Goal: Information Seeking & Learning: Learn about a topic

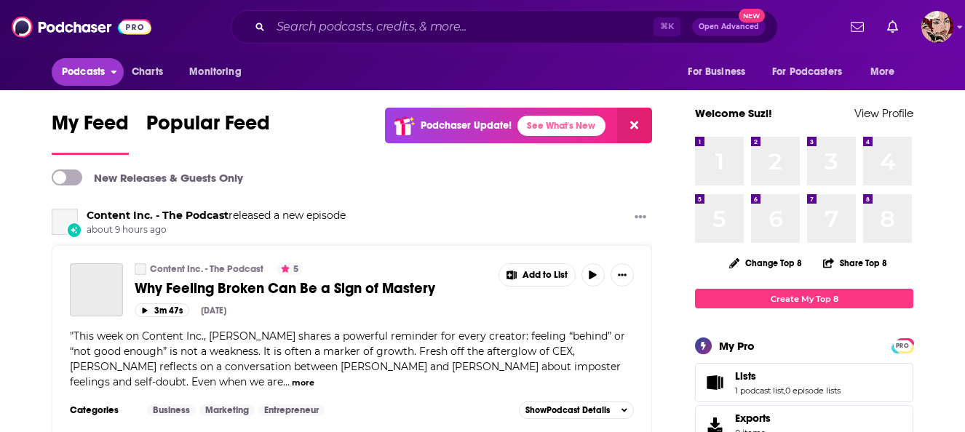
click at [103, 72] on span "Podcasts" at bounding box center [83, 72] width 43 height 20
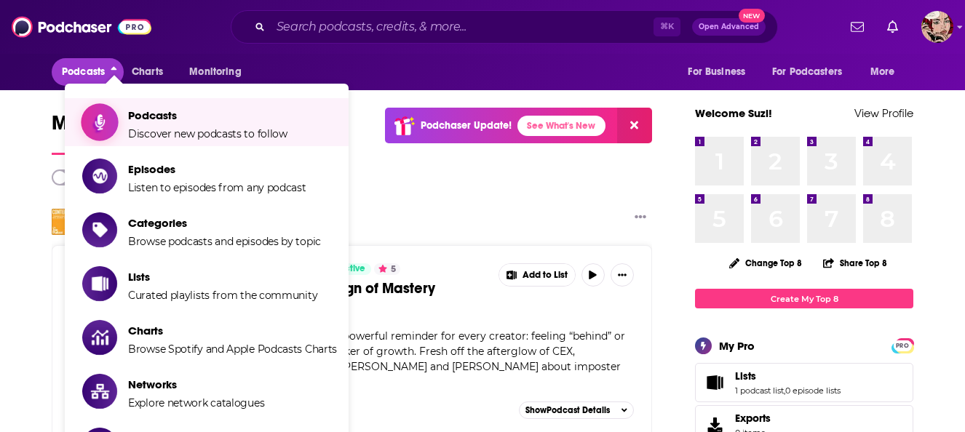
click at [131, 119] on span "Podcasts" at bounding box center [207, 115] width 159 height 14
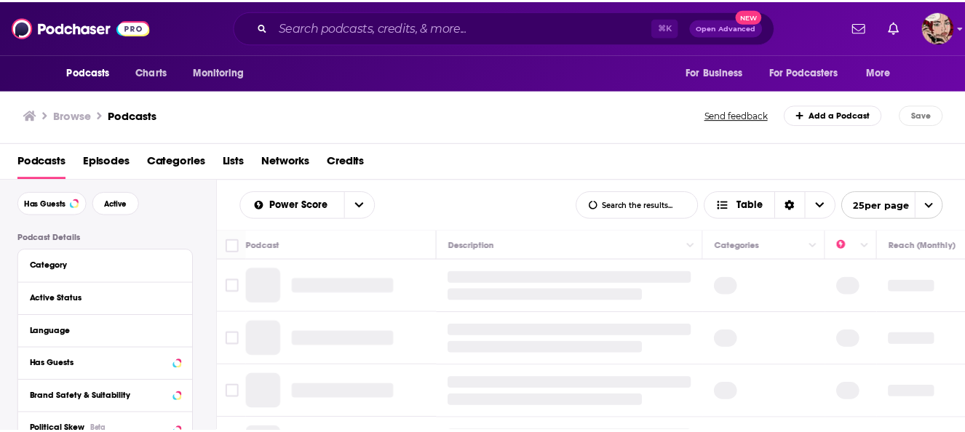
scroll to position [60, 0]
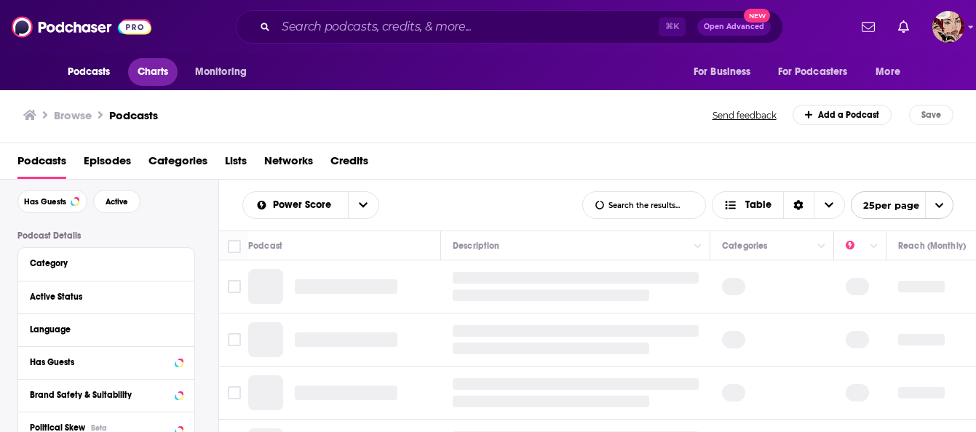
click at [155, 71] on span "Charts" at bounding box center [152, 72] width 31 height 20
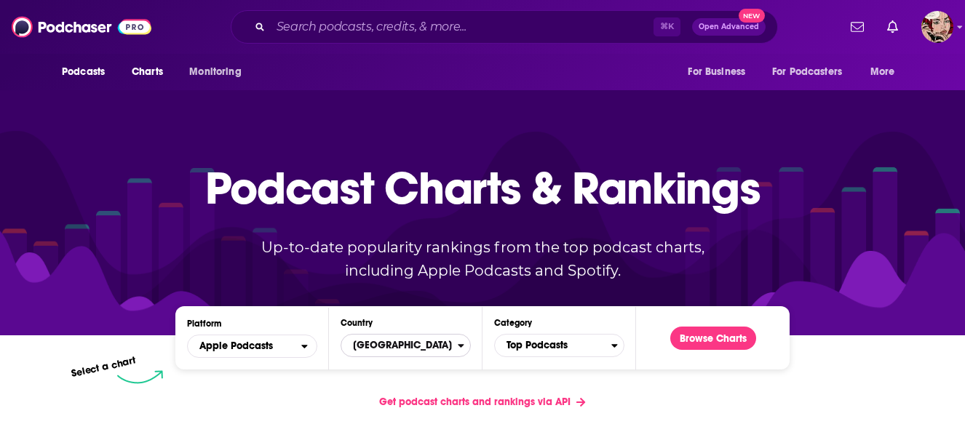
click at [405, 345] on span "[GEOGRAPHIC_DATA]" at bounding box center [399, 345] width 116 height 25
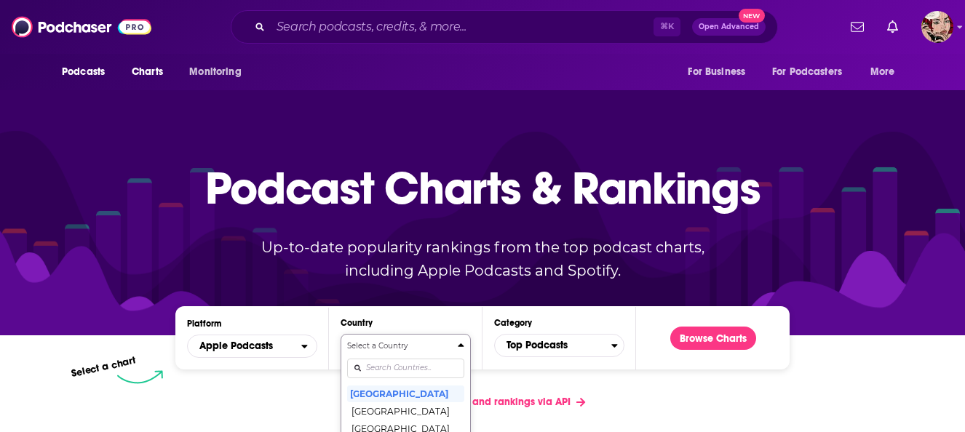
scroll to position [152, 0]
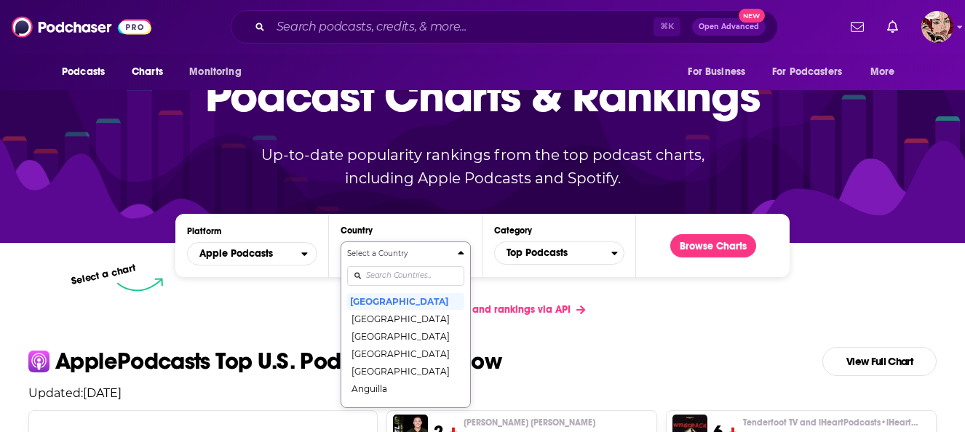
click at [393, 364] on div "Select a Country [GEOGRAPHIC_DATA] [GEOGRAPHIC_DATA] [GEOGRAPHIC_DATA] [GEOGRAP…" at bounding box center [405, 324] width 117 height 153
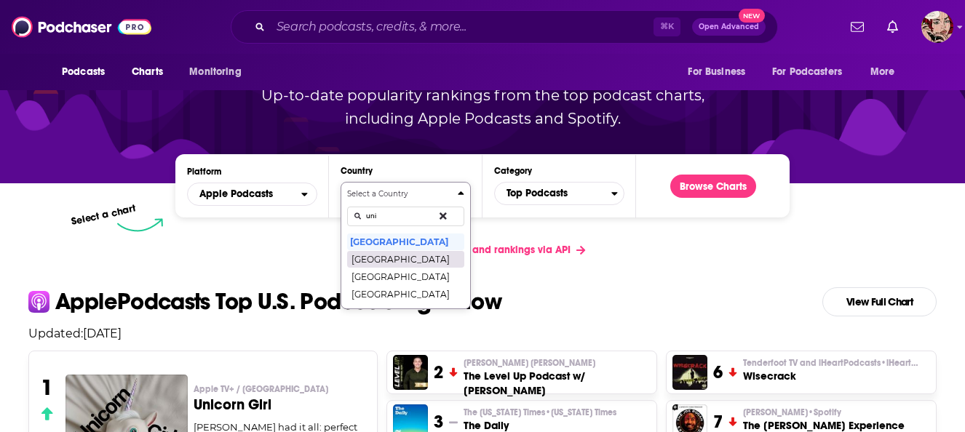
type input "uni"
click at [432, 260] on button "[GEOGRAPHIC_DATA]" at bounding box center [405, 258] width 117 height 17
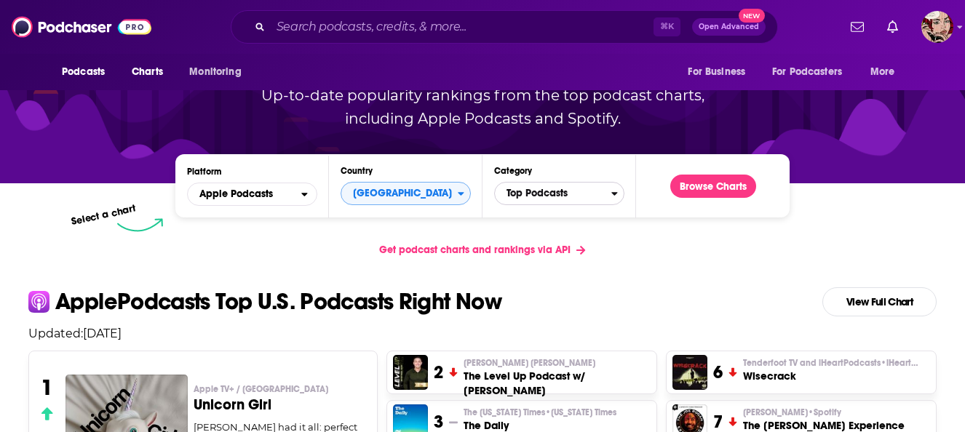
click at [546, 191] on span "Top Podcasts" at bounding box center [553, 193] width 116 height 25
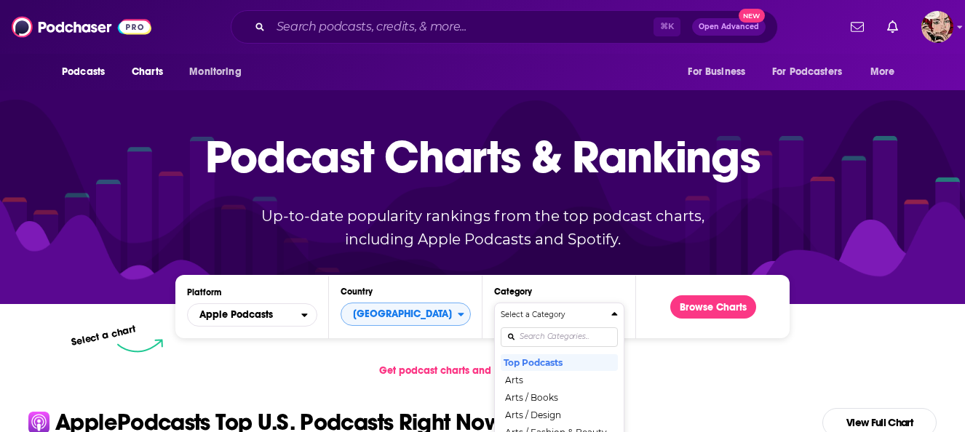
scroll to position [0, 0]
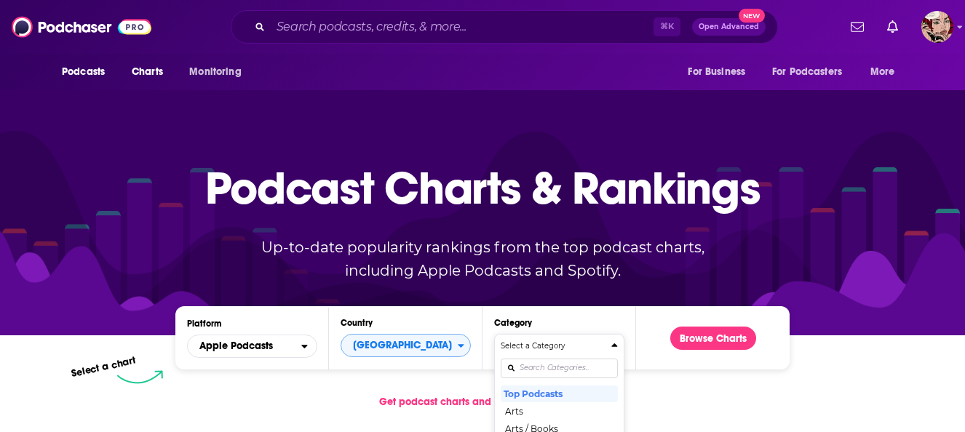
click at [536, 340] on div "Select a Category" at bounding box center [559, 345] width 117 height 11
click at [536, 340] on span "Top Podcasts" at bounding box center [553, 345] width 116 height 25
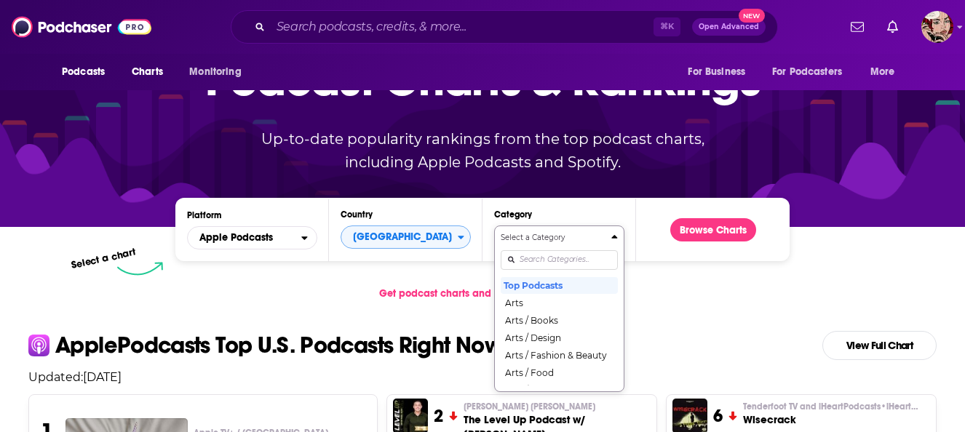
click at [559, 256] on div "Categories" at bounding box center [559, 259] width 117 height 33
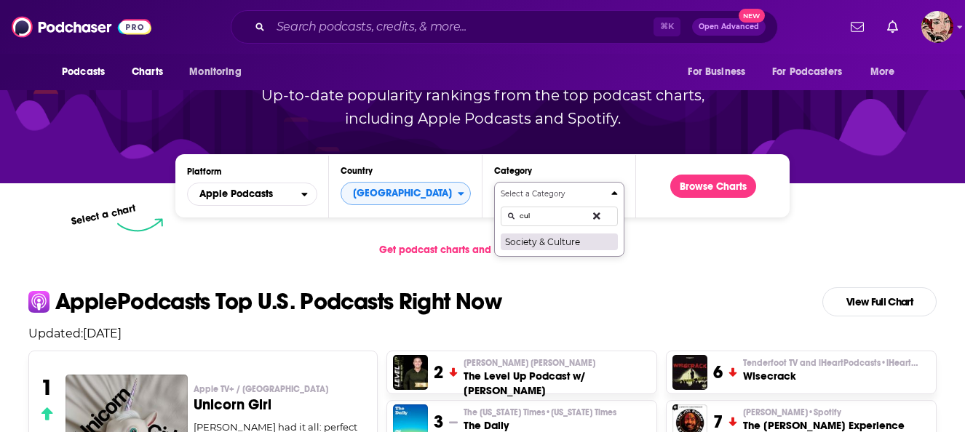
type input "cul"
click at [564, 241] on button "Society & Culture" at bounding box center [559, 241] width 117 height 17
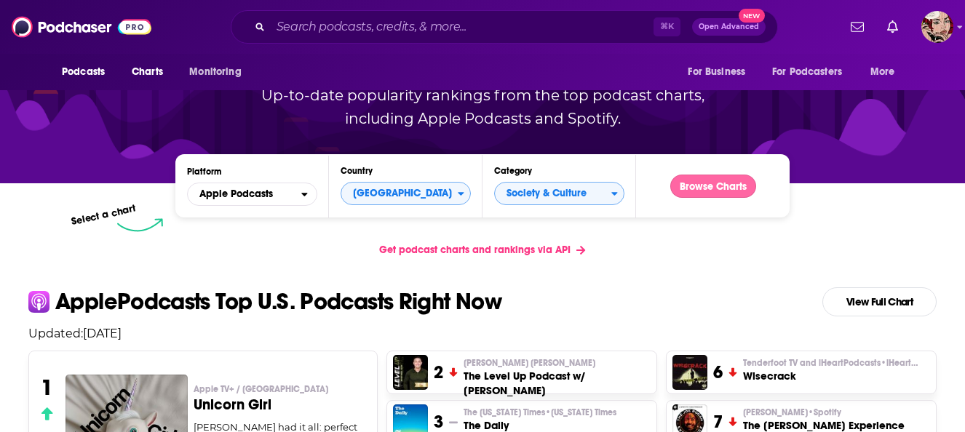
click at [691, 186] on button "Browse Charts" at bounding box center [713, 186] width 86 height 23
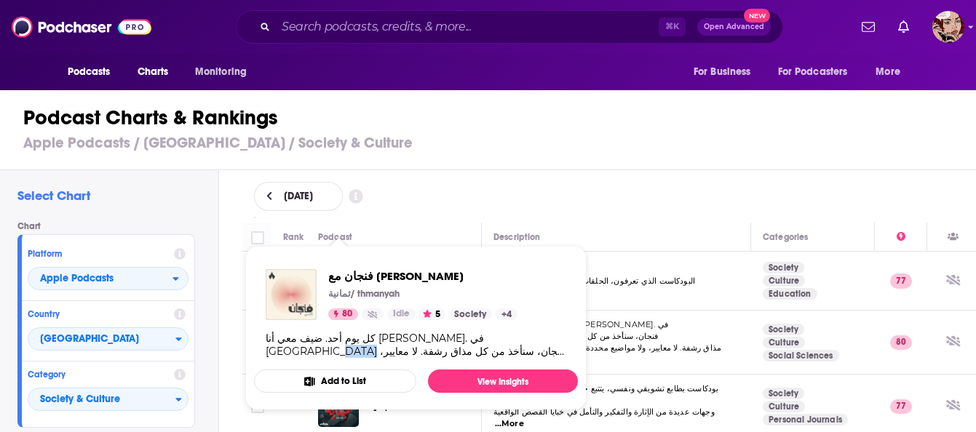
click at [289, 292] on img "فنجان مع عبدالرحمن أبومالح" at bounding box center [291, 294] width 51 height 51
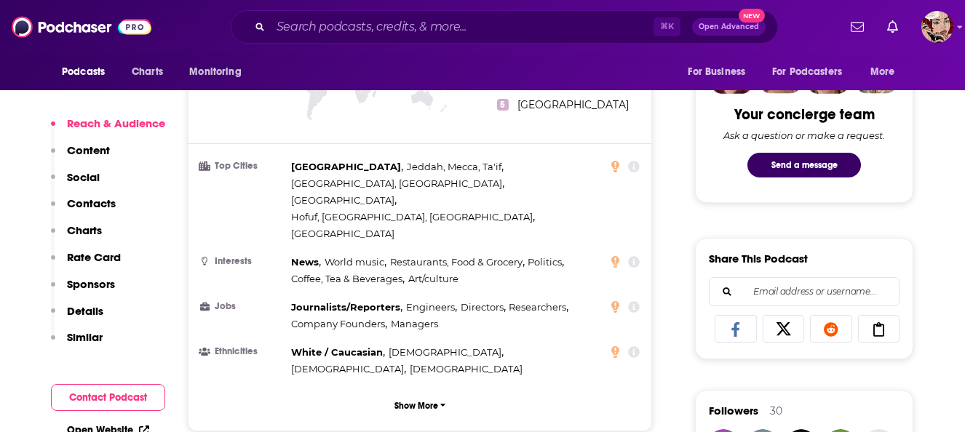
scroll to position [749, 0]
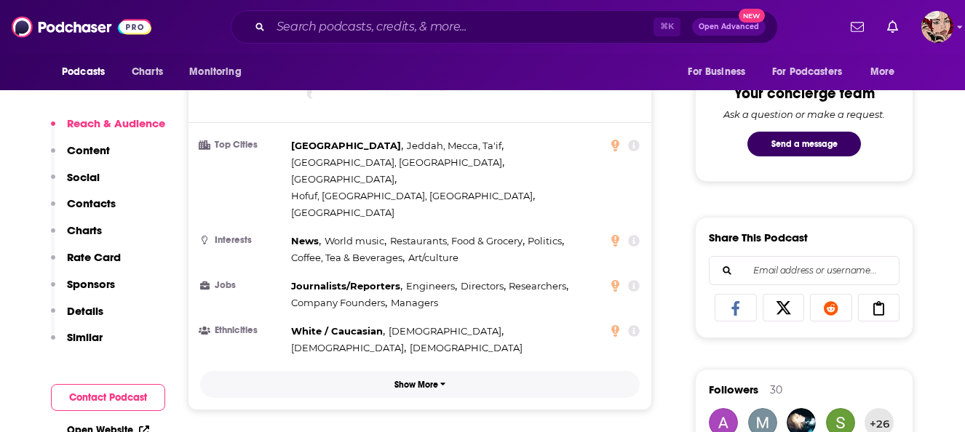
click at [407, 380] on p "Show More" at bounding box center [416, 385] width 44 height 10
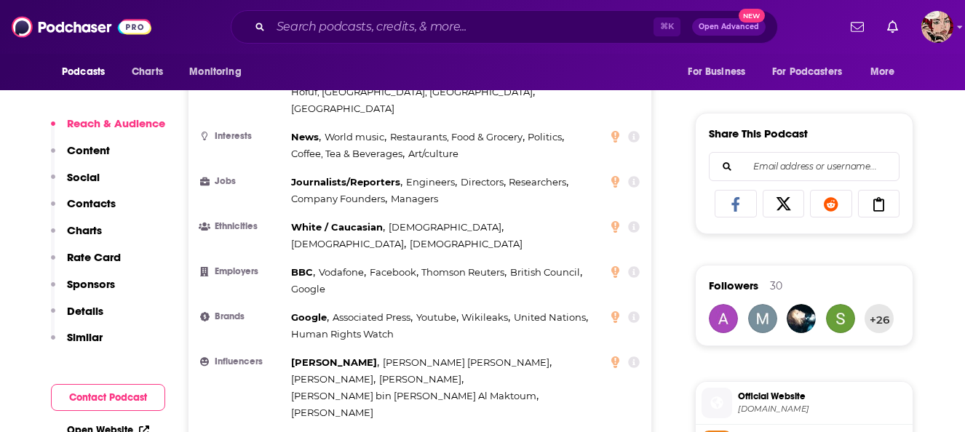
scroll to position [854, 0]
click at [616, 310] on icon at bounding box center [615, 316] width 8 height 12
click at [636, 311] on icon at bounding box center [634, 317] width 12 height 12
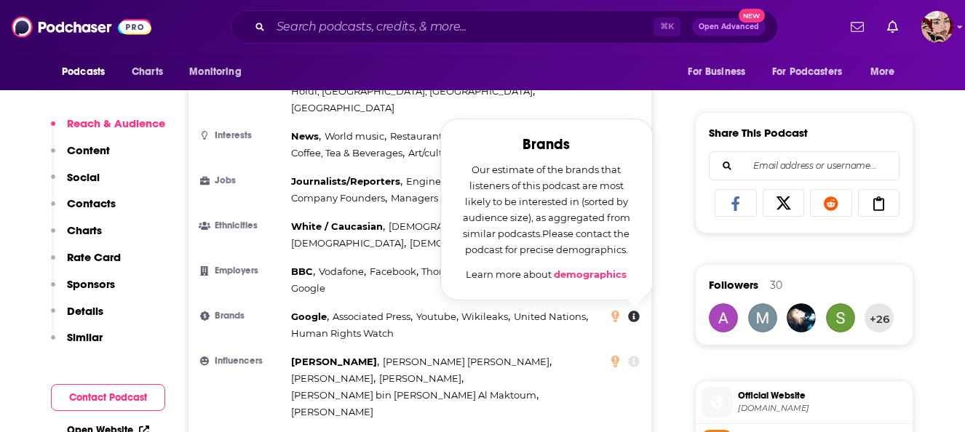
click at [514, 308] on div "Google , Associated Press , Youtube , Wikileaks , United Nations , Human Rights…" at bounding box center [446, 324] width 311 height 33
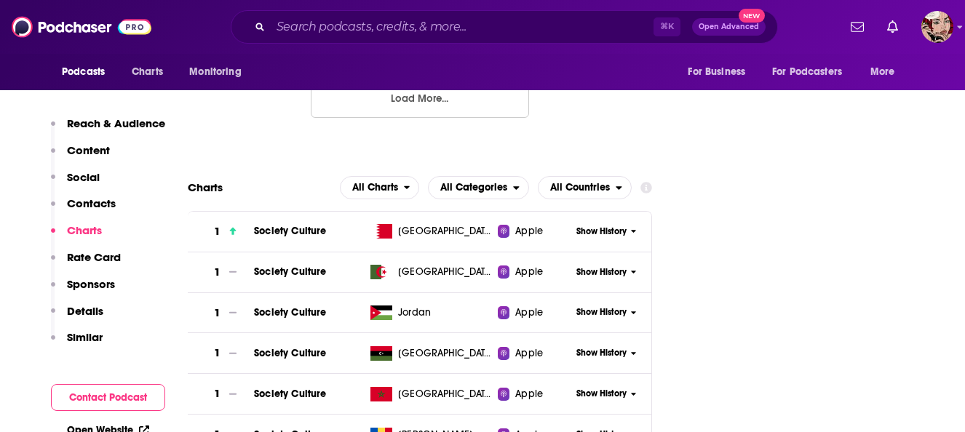
scroll to position [1936, 0]
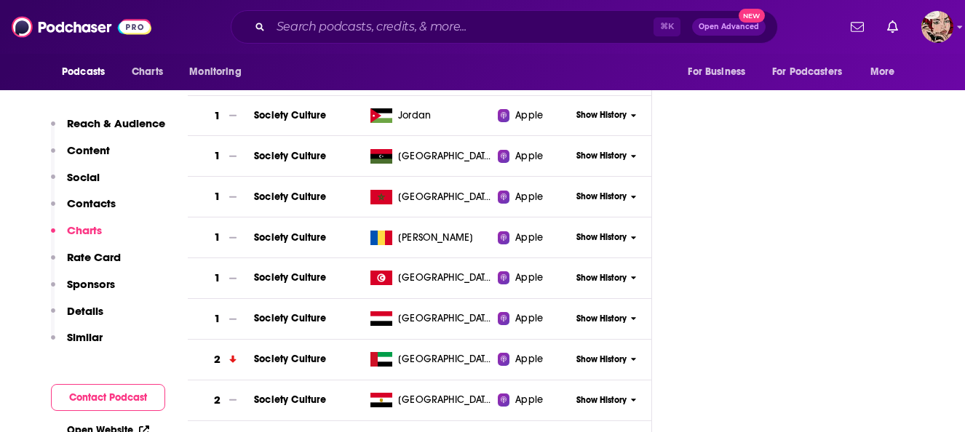
scroll to position [2129, 0]
